Goal: Information Seeking & Learning: Learn about a topic

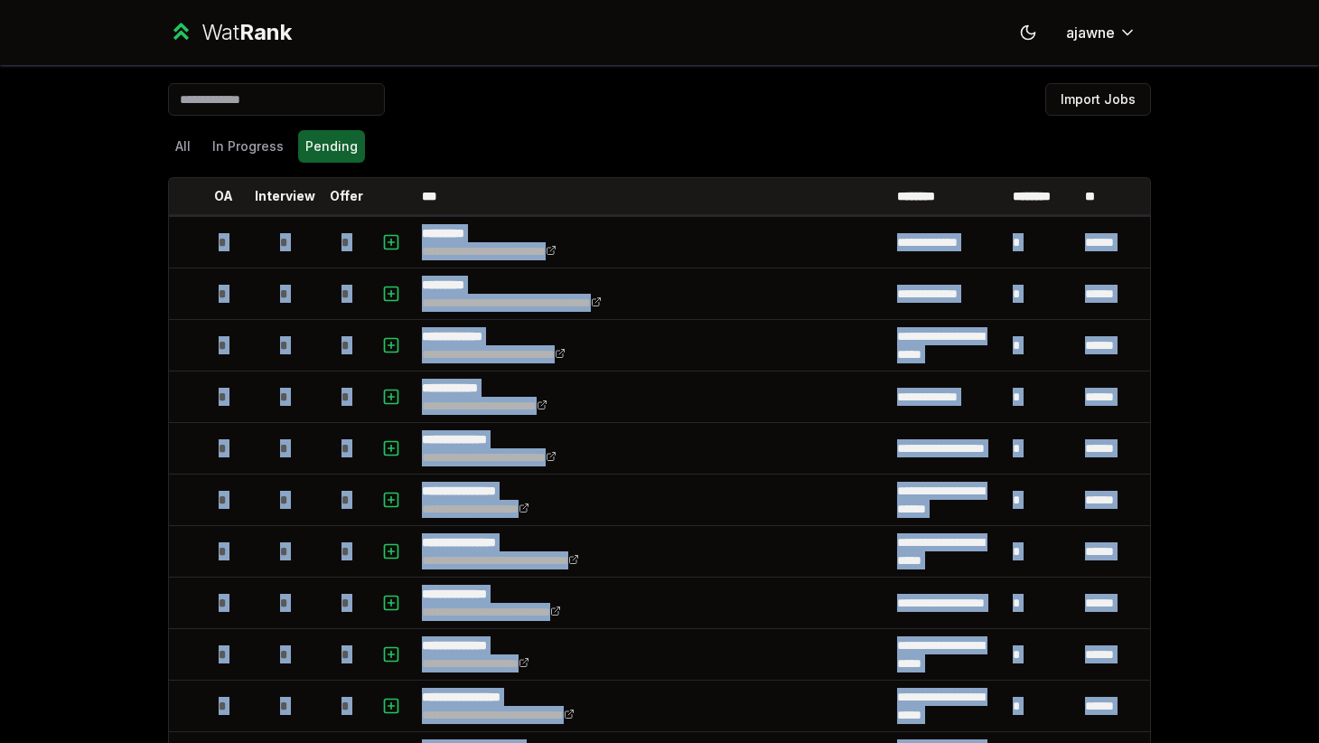
scroll to position [677, 0]
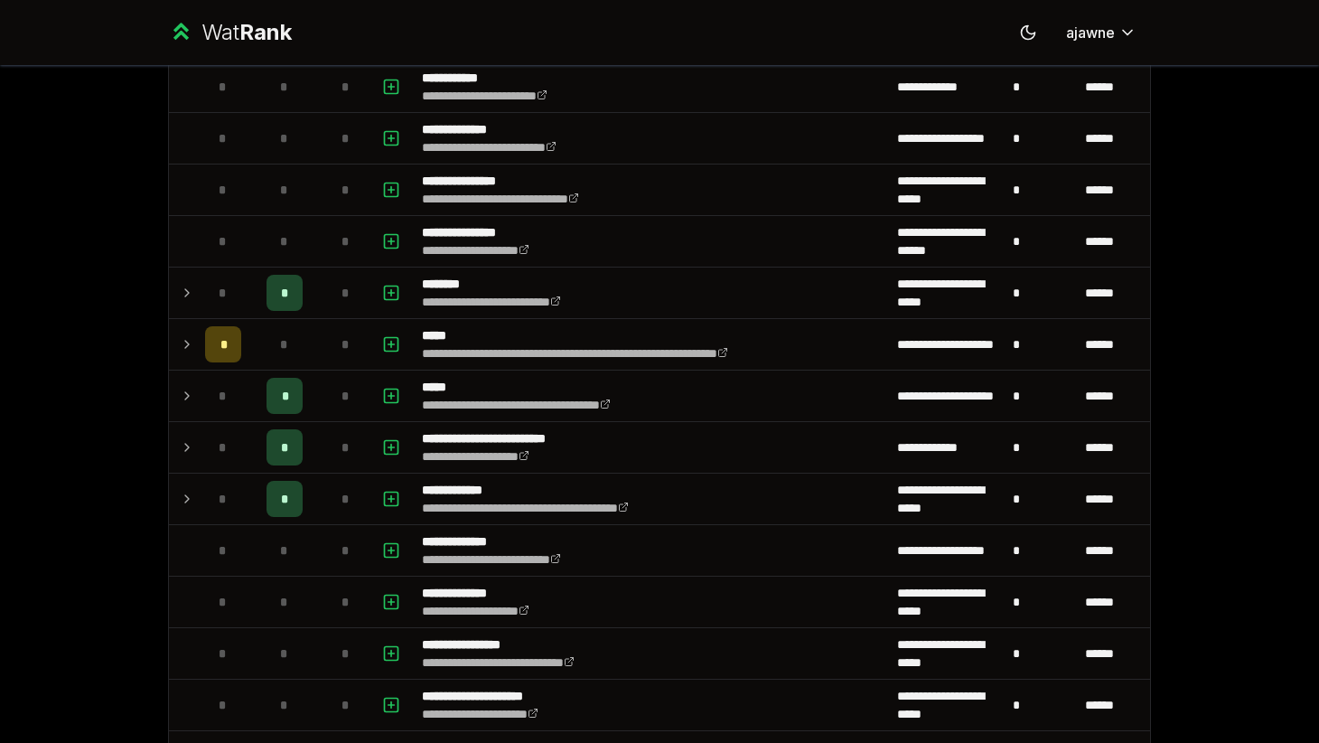
scroll to position [495, 0]
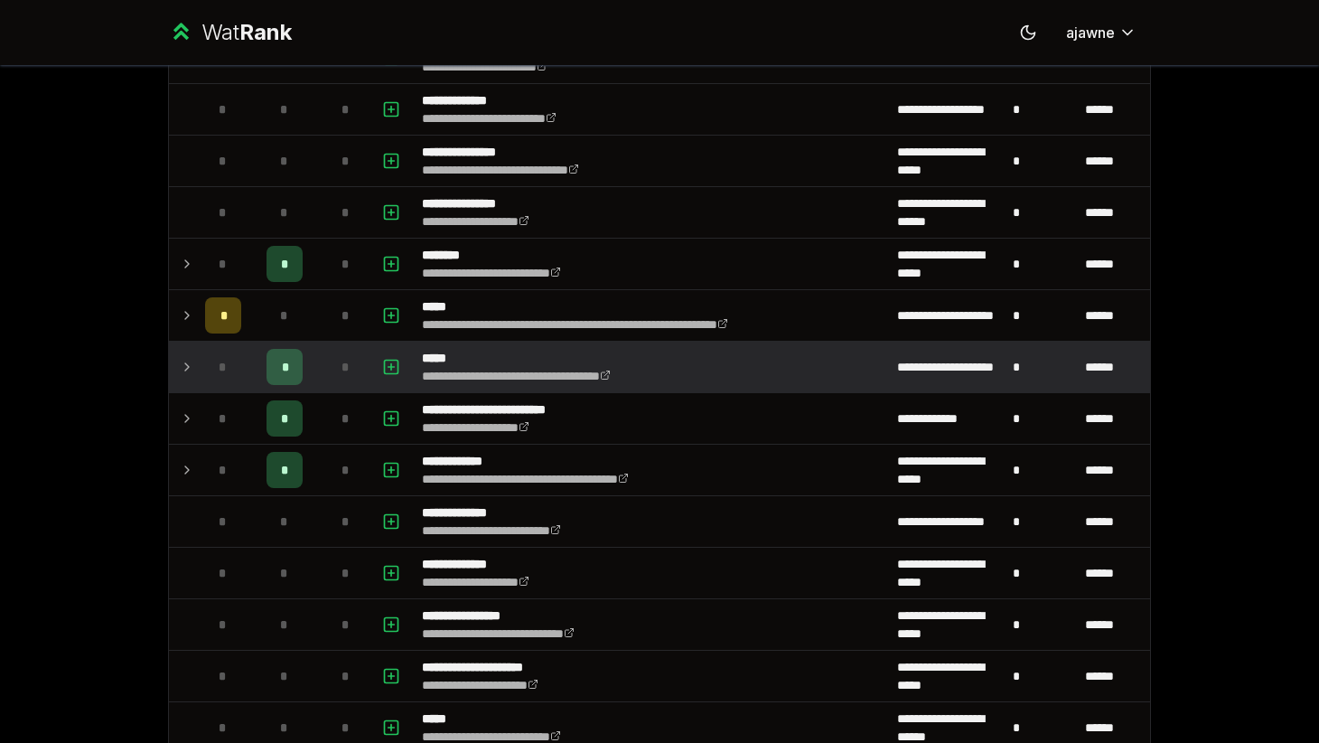
click at [184, 367] on icon at bounding box center [187, 367] width 14 height 22
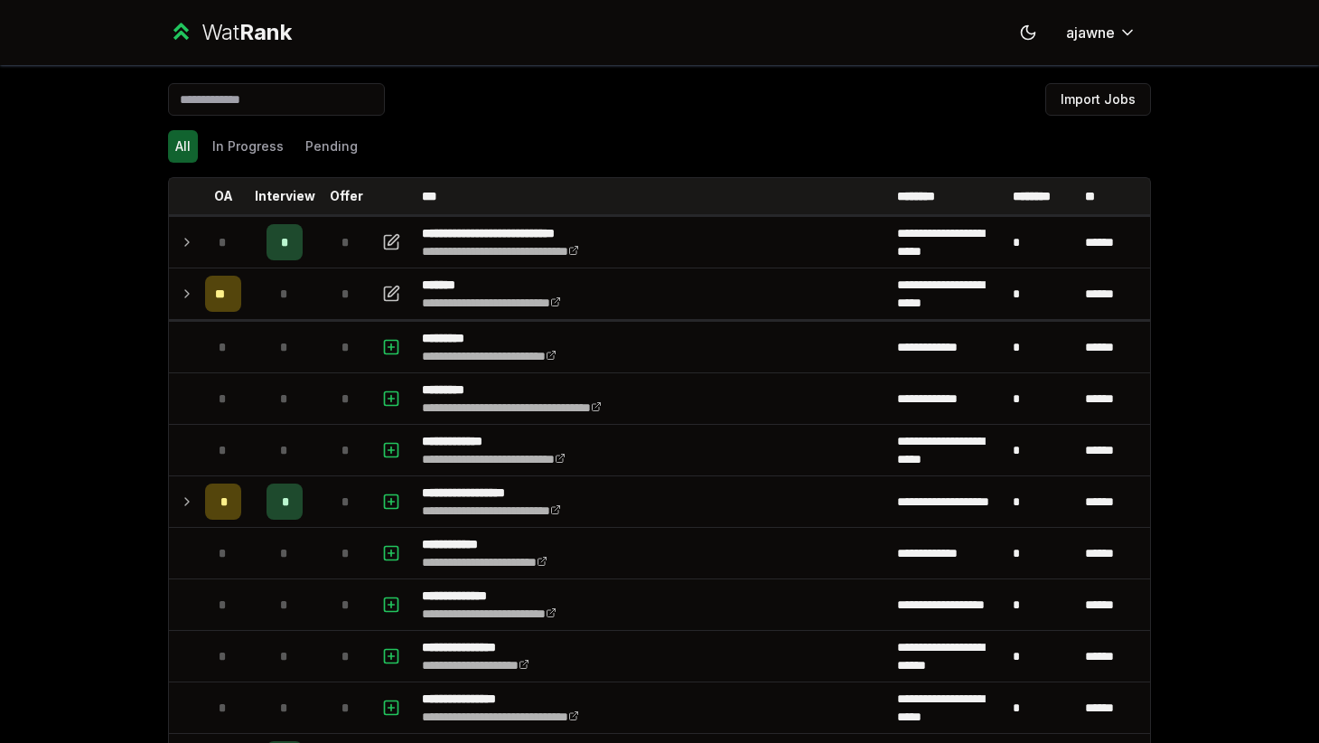
scroll to position [411, 0]
